Goal: Check status: Check status

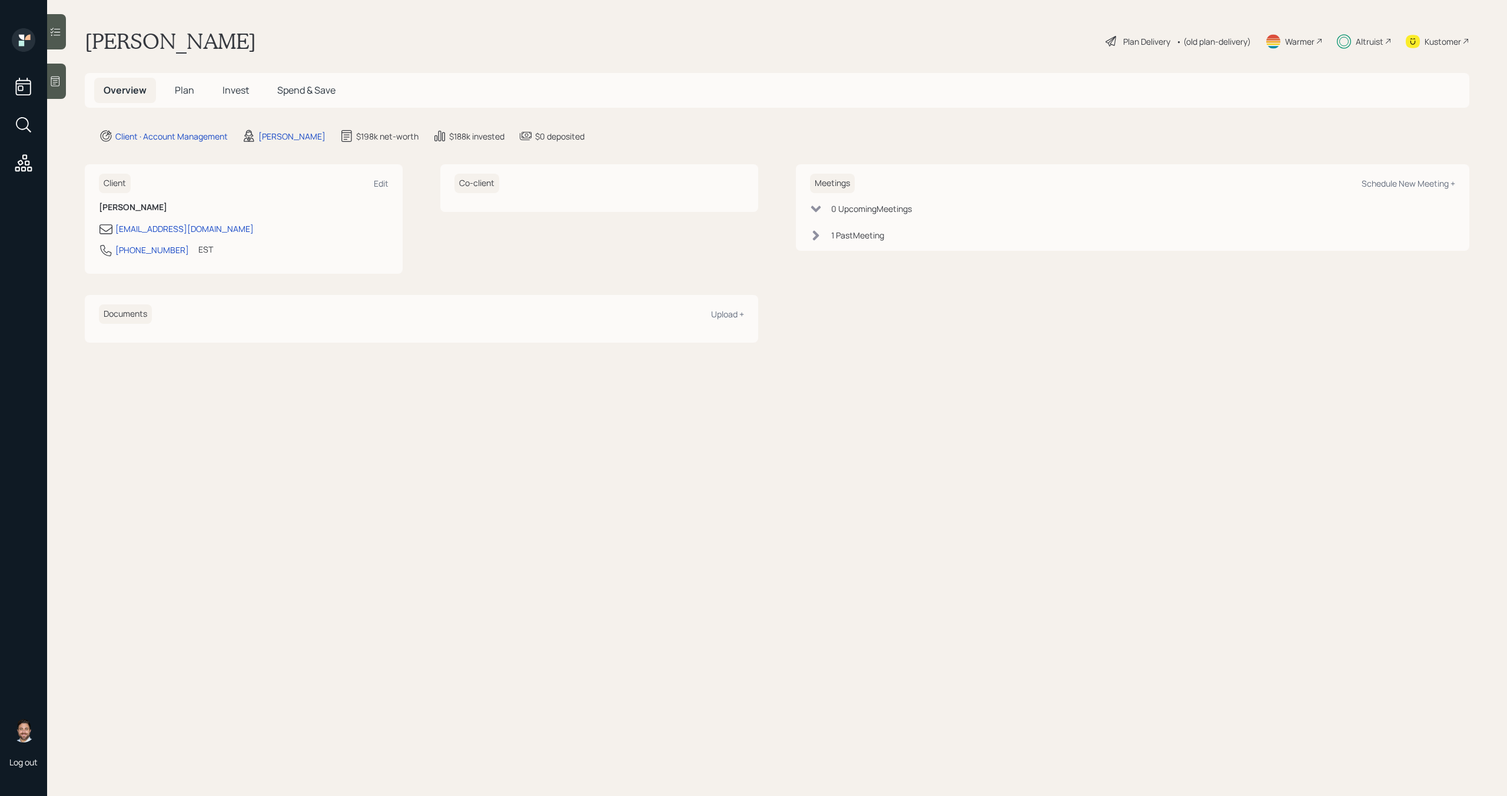
click at [186, 93] on span "Plan" at bounding box center [184, 90] width 19 height 13
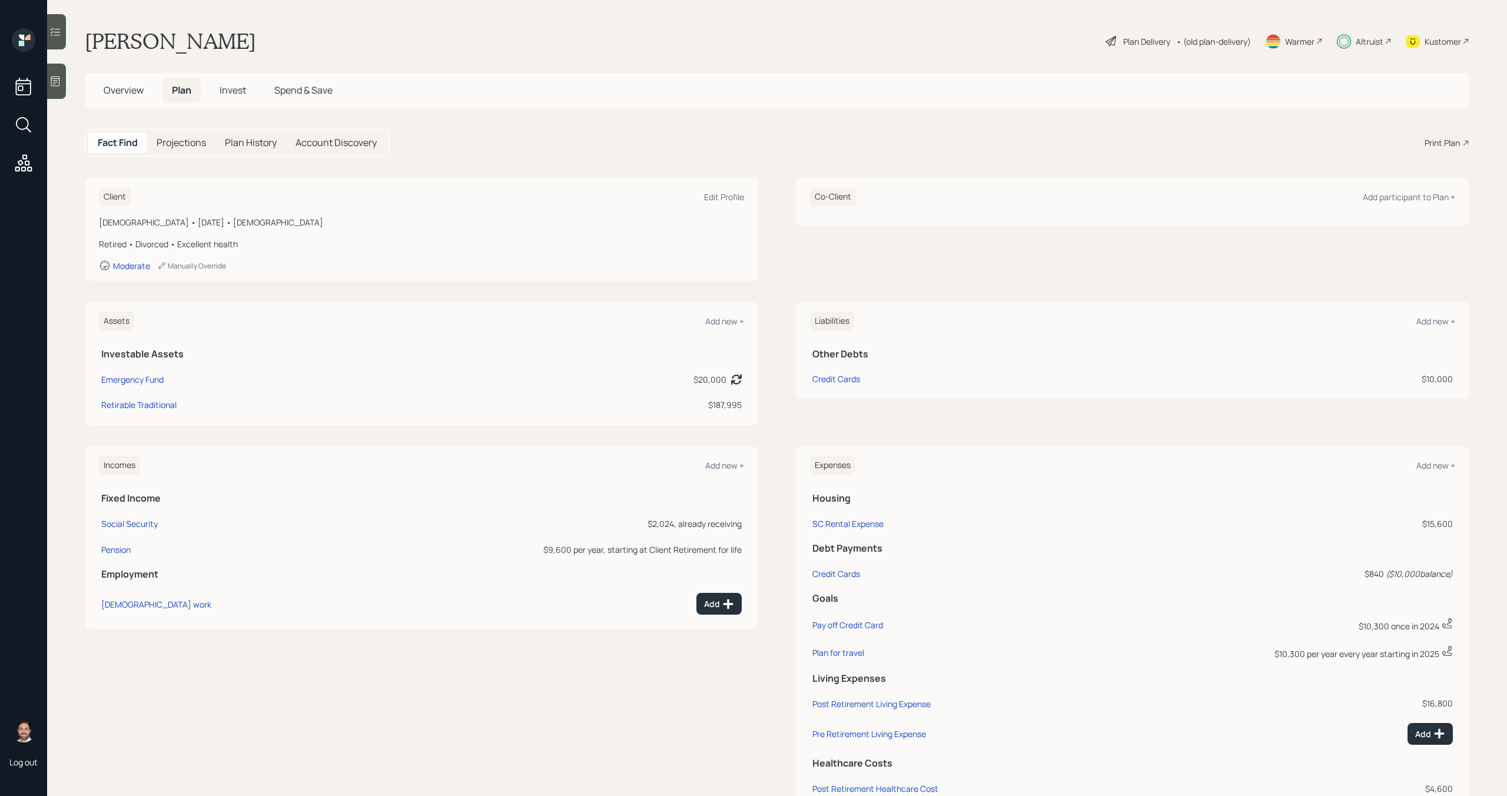
click at [225, 91] on span "Invest" at bounding box center [233, 90] width 26 height 13
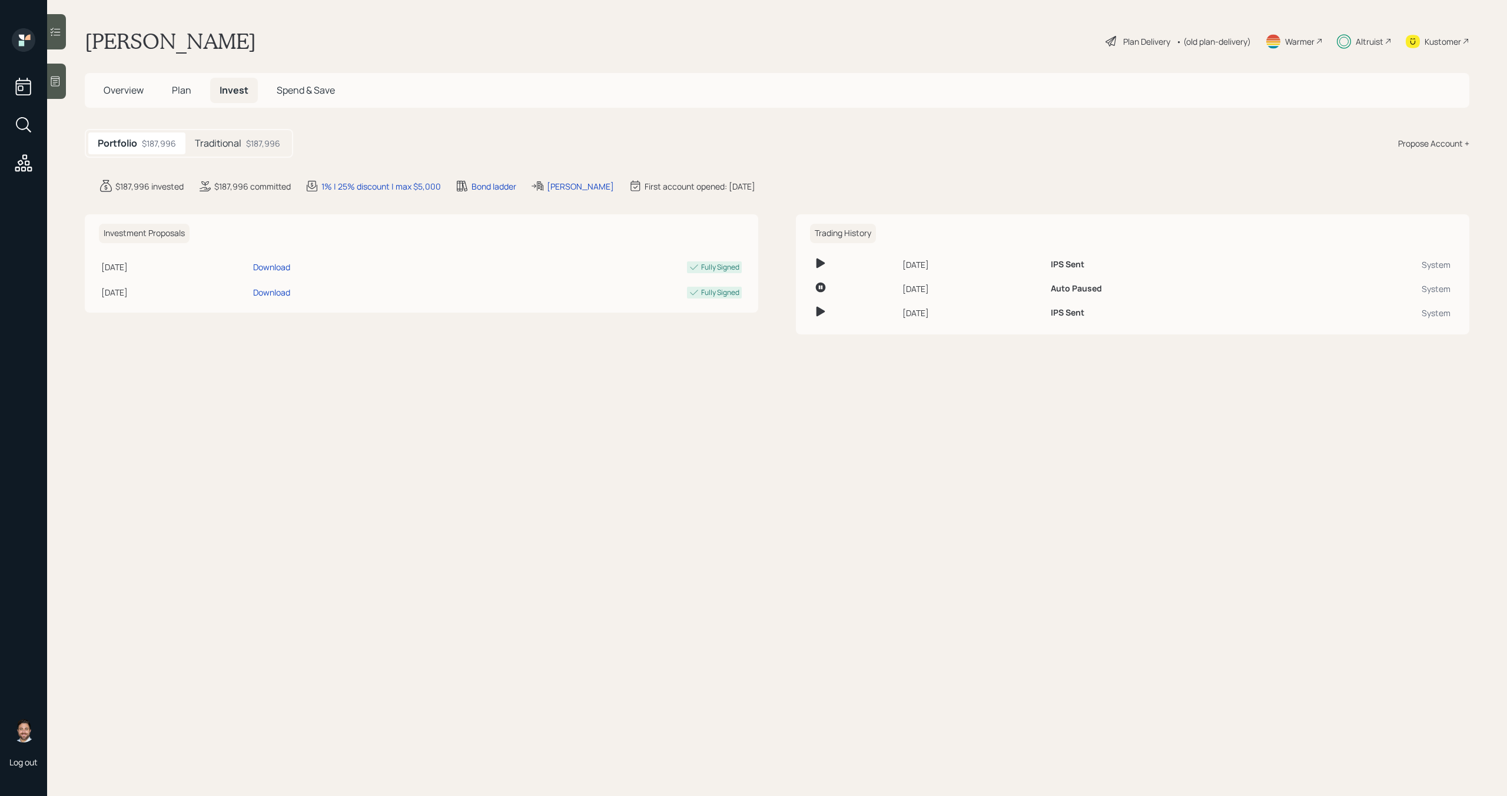
click at [273, 157] on div "Portfolio $187,996 Traditional $187,996" at bounding box center [189, 143] width 208 height 29
click at [273, 147] on div "$187,996" at bounding box center [263, 143] width 34 height 12
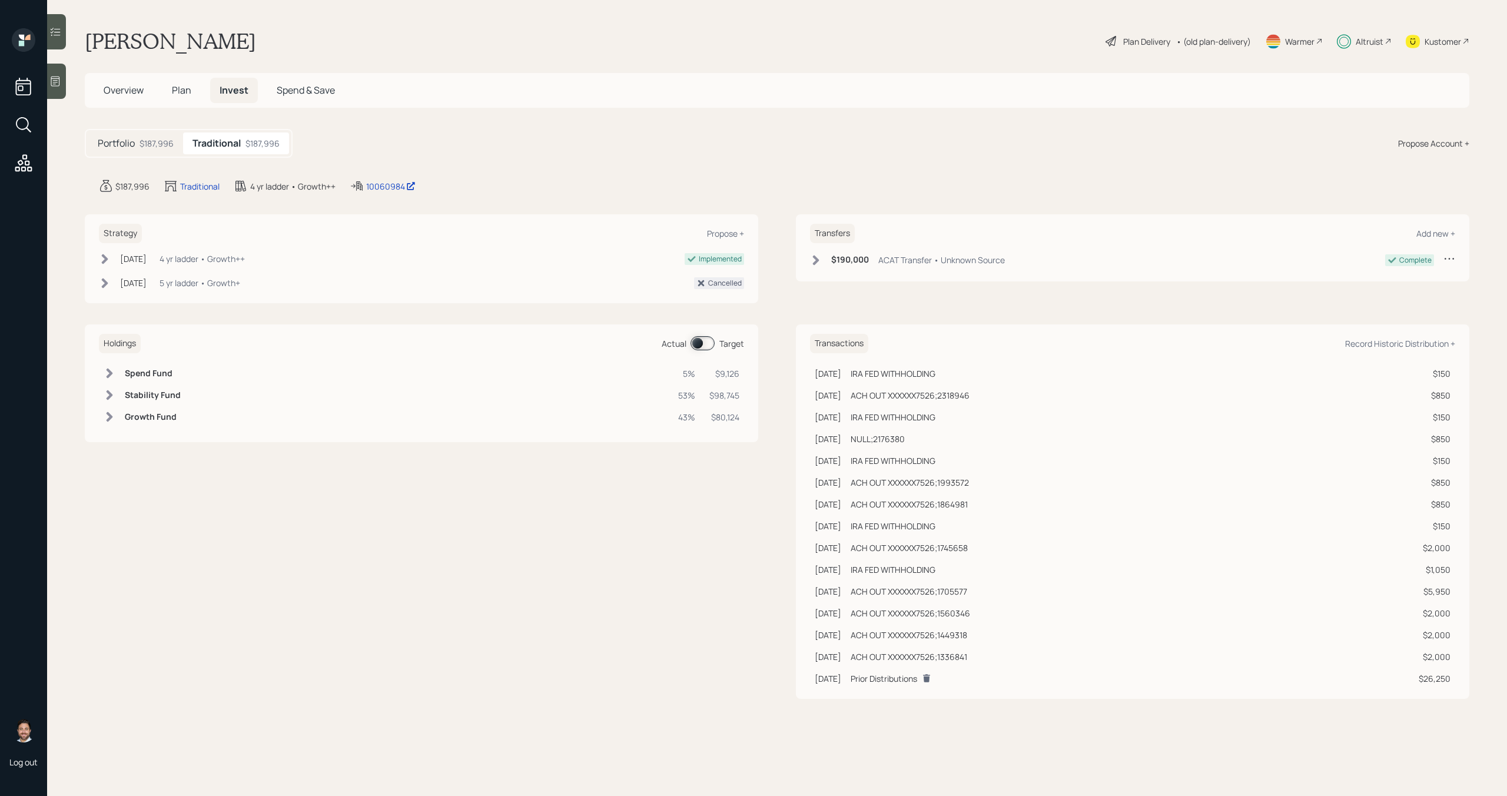
click at [708, 340] on span at bounding box center [702, 343] width 24 height 14
click at [1356, 42] on div "Altruist" at bounding box center [1370, 41] width 28 height 12
